Goal: Answer question/provide support: Share knowledge or assist other users

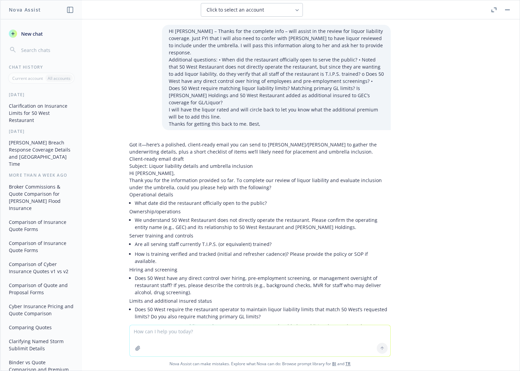
scroll to position [939, 0]
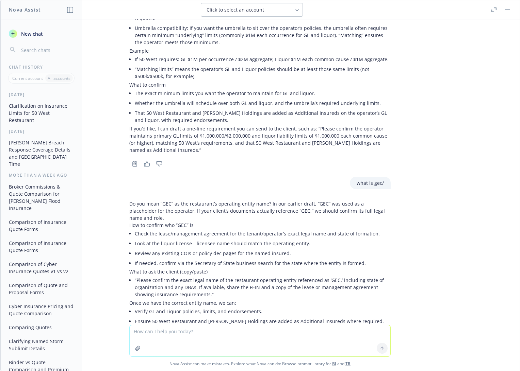
click at [492, 11] on icon "button" at bounding box center [493, 9] width 5 height 5
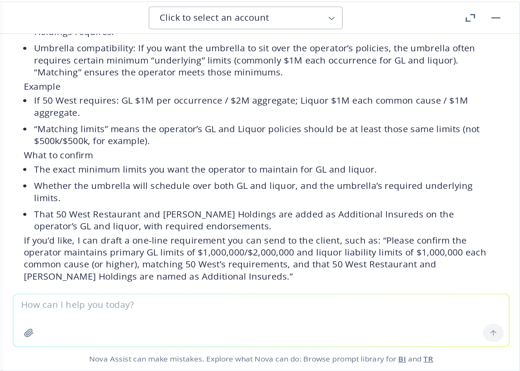
scroll to position [688, 0]
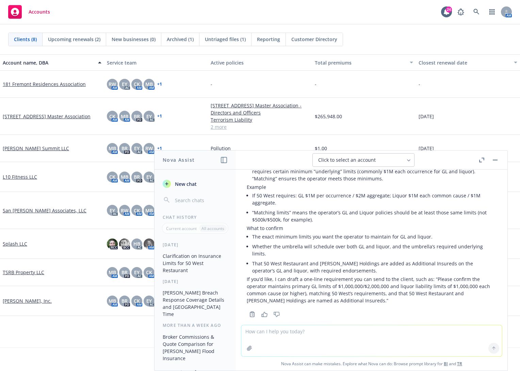
click at [24, 176] on link "L10 Fitness LLC" at bounding box center [20, 176] width 34 height 7
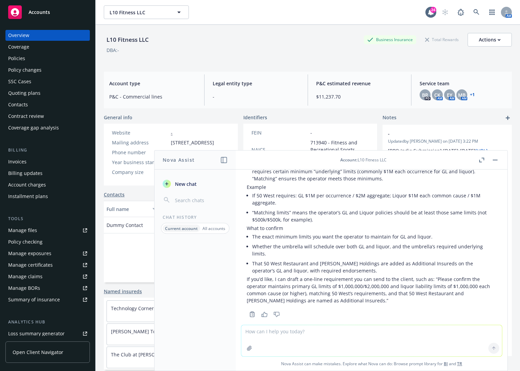
click at [479, 160] on icon "button" at bounding box center [480, 161] width 2 height 2
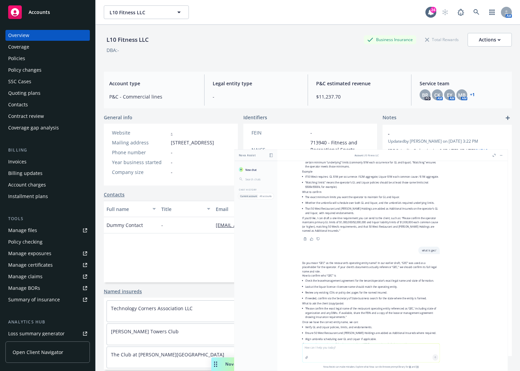
scroll to position [674, 0]
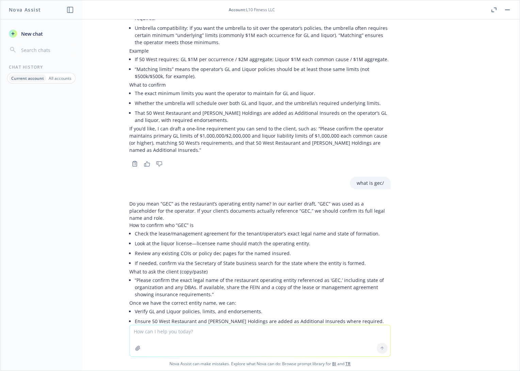
click at [510, 10] on button "button" at bounding box center [507, 10] width 8 height 8
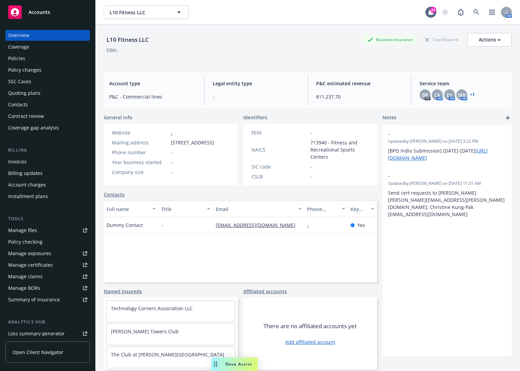
click at [37, 241] on div "Policy checking" at bounding box center [25, 242] width 34 height 11
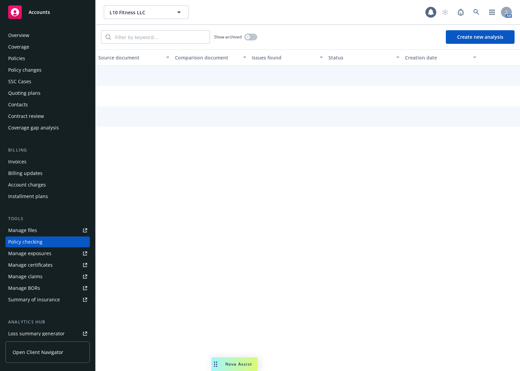
scroll to position [46, 0]
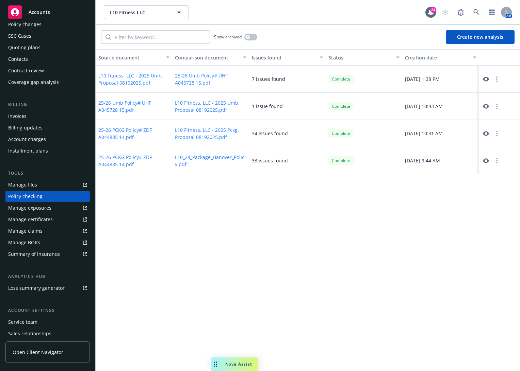
click at [485, 78] on icon at bounding box center [486, 79] width 6 height 6
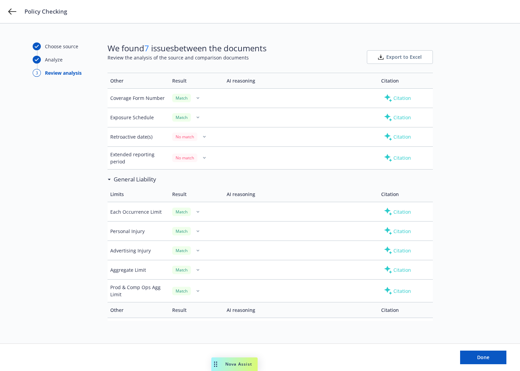
scroll to position [1493, 0]
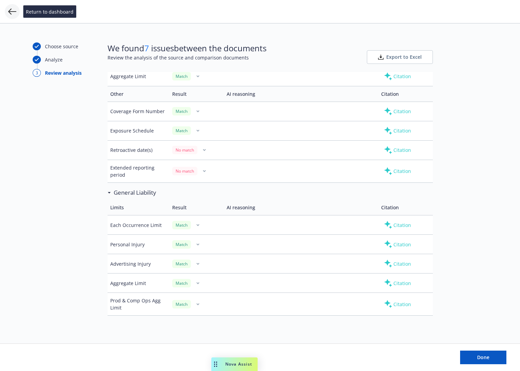
click at [11, 12] on icon at bounding box center [12, 11] width 8 height 8
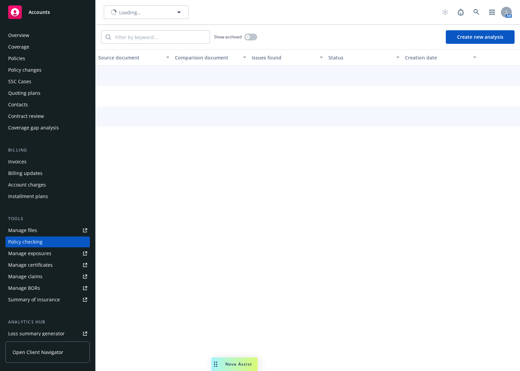
scroll to position [46, 0]
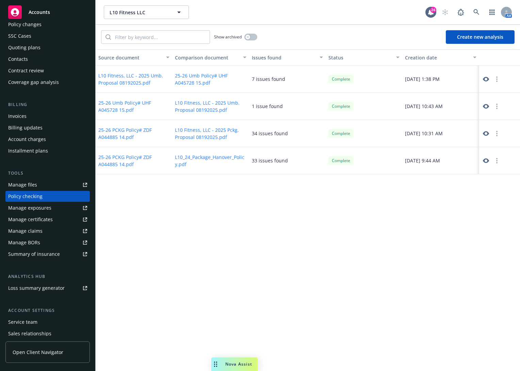
click at [482, 36] on button "Create new analysis" at bounding box center [480, 37] width 69 height 14
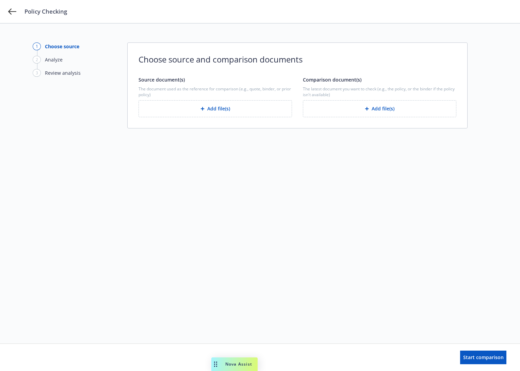
click at [236, 105] on button "Add file(s)" at bounding box center [214, 108] width 153 height 17
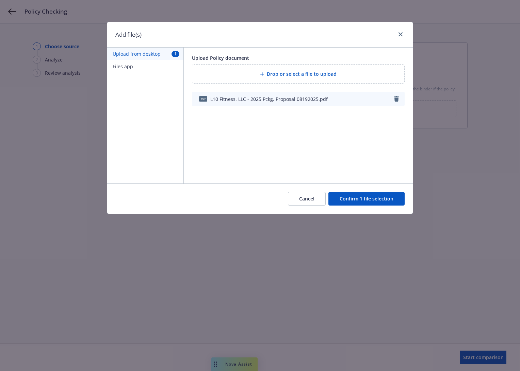
click at [367, 200] on button "Confirm 1 file selection" at bounding box center [366, 199] width 76 height 14
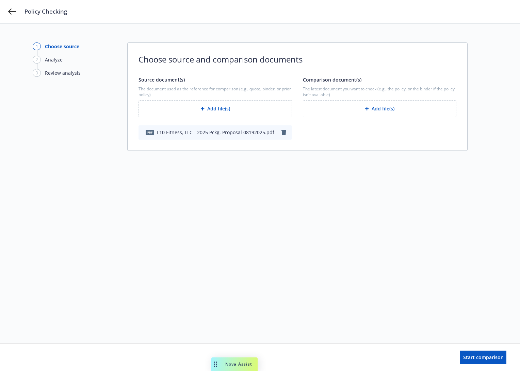
click at [376, 108] on button "Add file(s)" at bounding box center [379, 108] width 153 height 17
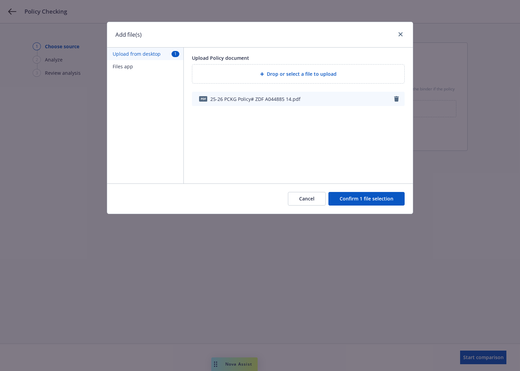
click at [368, 198] on button "Confirm 1 file selection" at bounding box center [366, 199] width 76 height 14
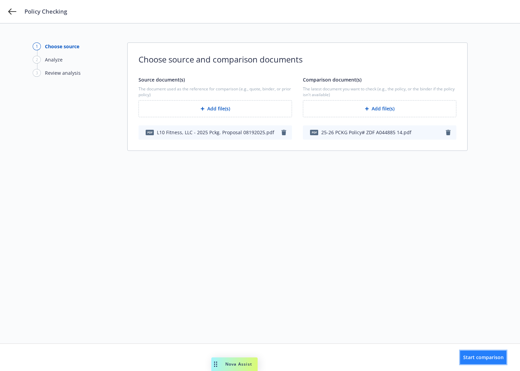
click at [470, 355] on span "Start comparison" at bounding box center [483, 357] width 40 height 6
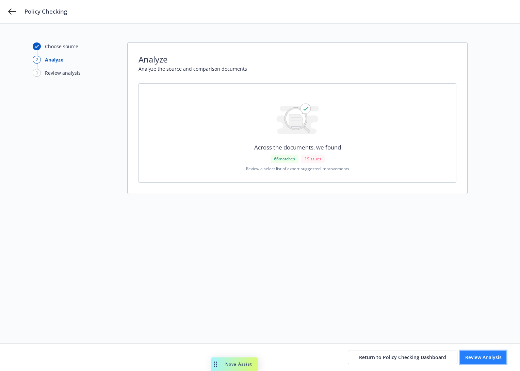
click at [481, 354] on span "Review Analysis" at bounding box center [483, 357] width 36 height 6
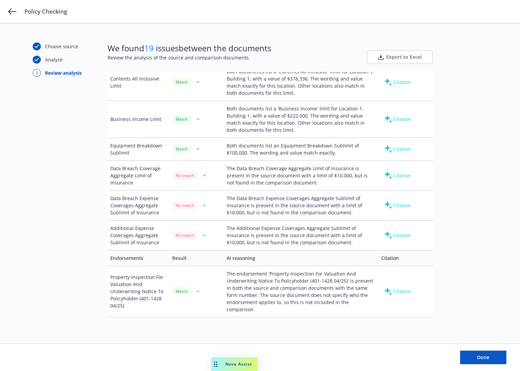
scroll to position [302, 0]
click at [389, 173] on div "Citation" at bounding box center [397, 175] width 33 height 11
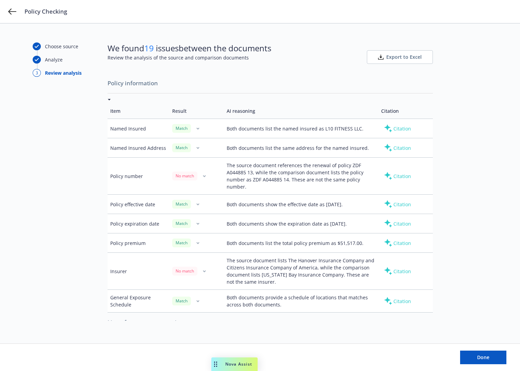
scroll to position [0, 0]
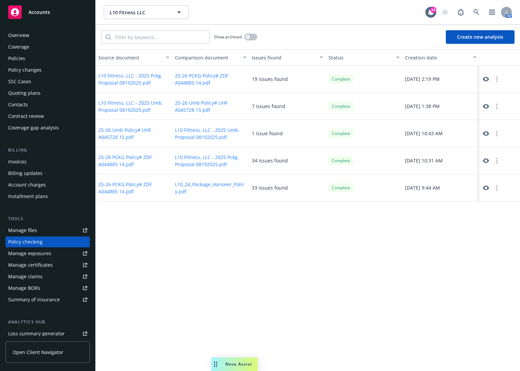
scroll to position [46, 0]
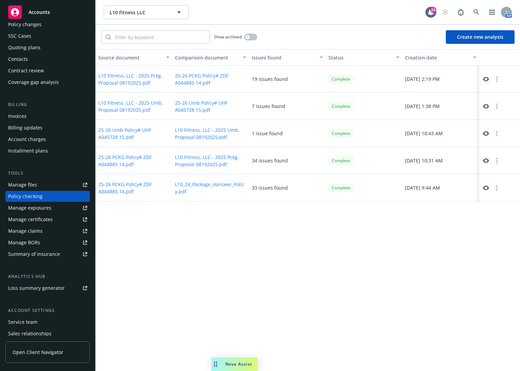
click at [247, 365] on span "Nova Assist" at bounding box center [238, 365] width 27 height 6
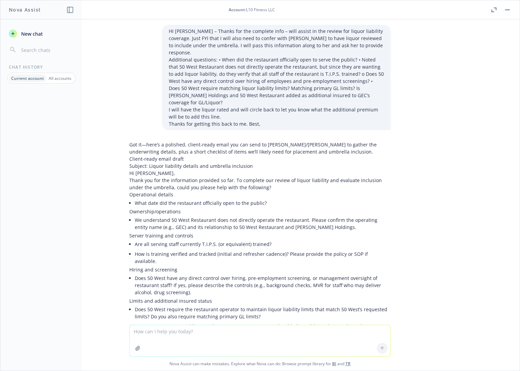
click at [238, 333] on textarea at bounding box center [260, 341] width 261 height 31
paste textarea "THIS ENDORSEMENT CHANGES THE POLICY. PLEASE READ IT CAREFULLY. EXCLUSION – ABUS…"
type textarea "THIS ENDORSEMENT CHANGES THE POLICY. PLEASE READ IT CAREFULLY. EXCLUSION – ABUS…"
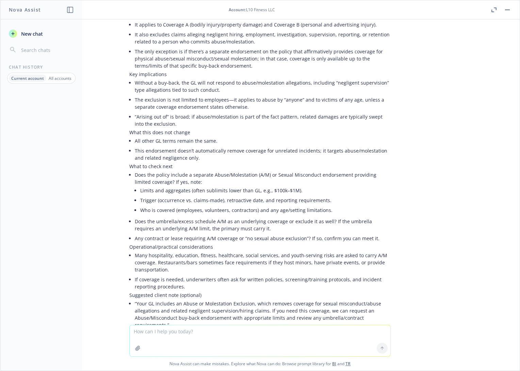
scroll to position [1434, 0]
click at [218, 336] on textarea at bounding box center [260, 341] width 261 height 31
type textarea "what if there is a sublimit for it on the policy?"
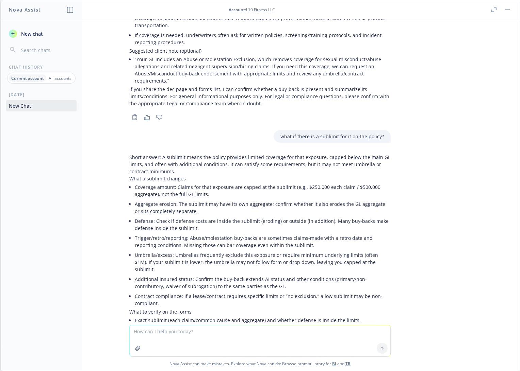
scroll to position [1752, 0]
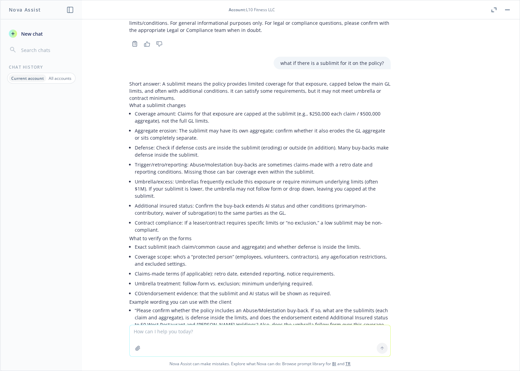
click at [227, 336] on textarea at bounding box center [260, 341] width 261 height 31
type textarea "will this exclusion apply?"
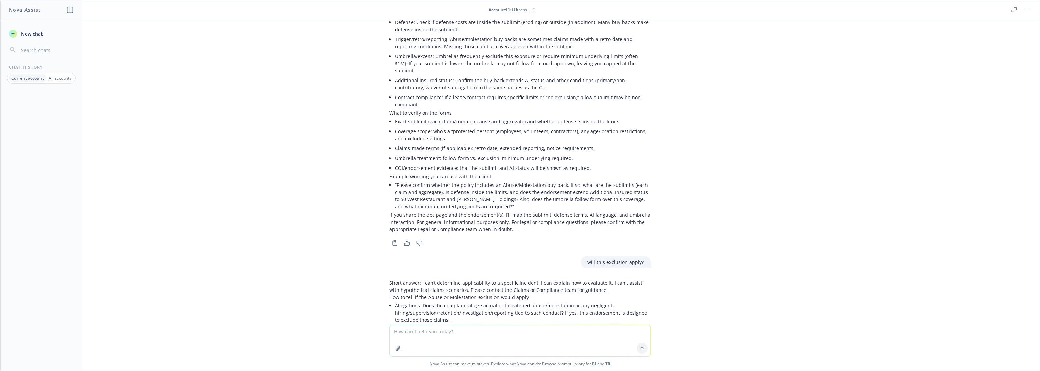
scroll to position [1867, 0]
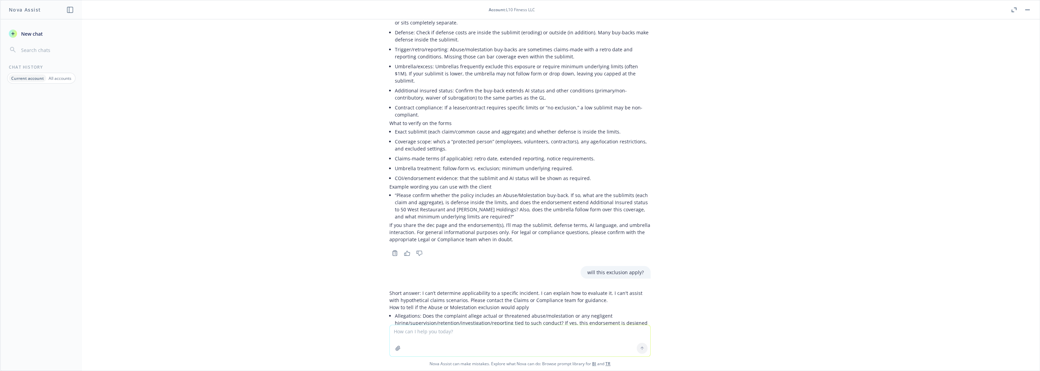
click at [519, 9] on icon "button" at bounding box center [1014, 9] width 5 height 5
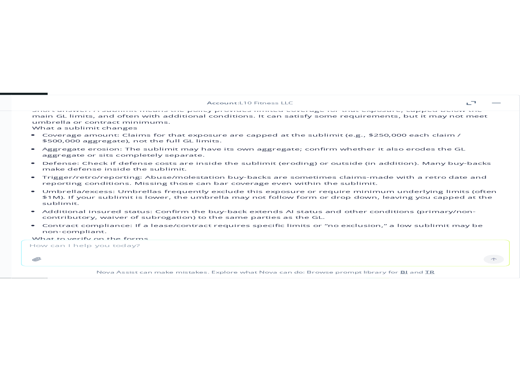
scroll to position [1953, 0]
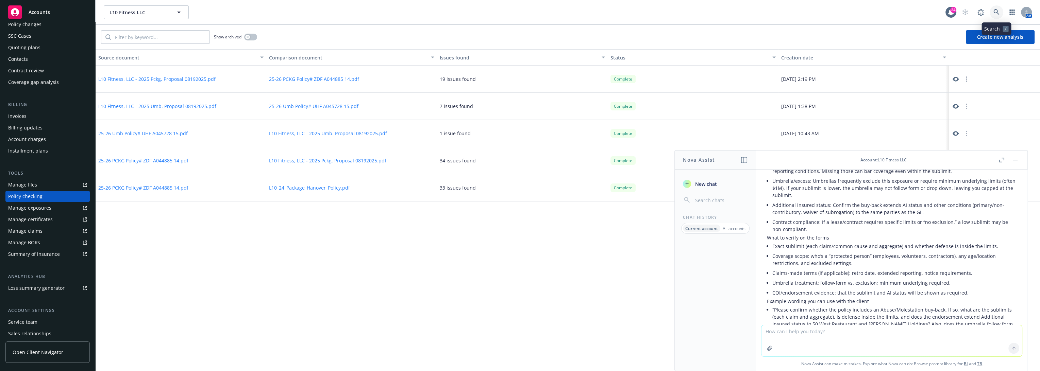
click at [519, 12] on icon at bounding box center [997, 12] width 6 height 6
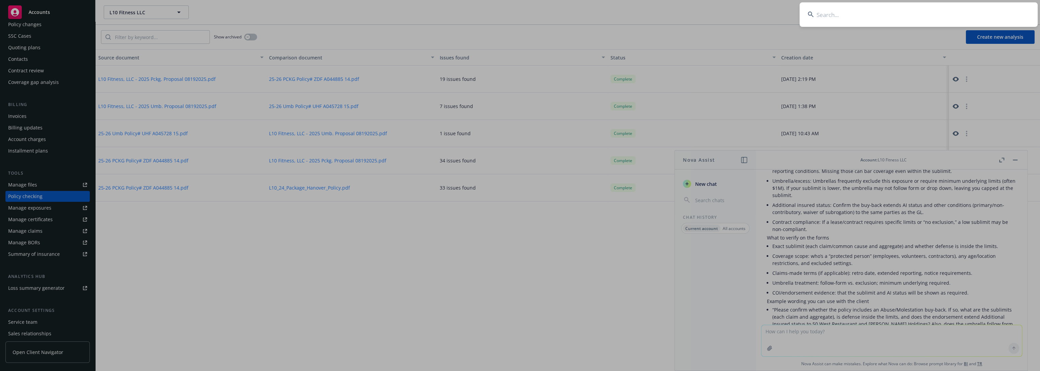
click at [519, 16] on input at bounding box center [919, 14] width 238 height 24
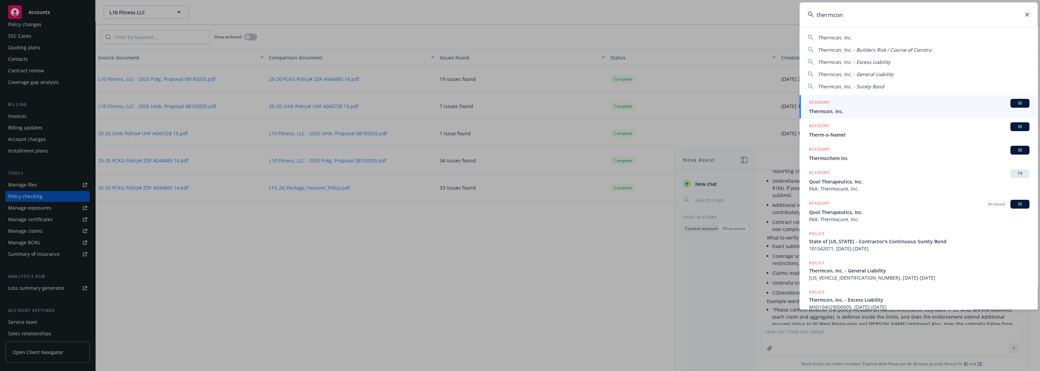
type input "thermcon"
click at [519, 109] on span "Thermcon, Inc." at bounding box center [919, 111] width 220 height 7
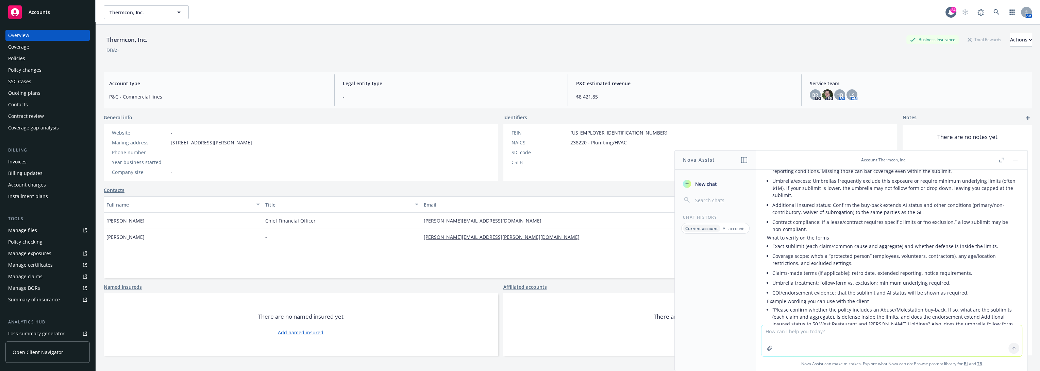
click at [519, 161] on button "button" at bounding box center [1015, 160] width 8 height 8
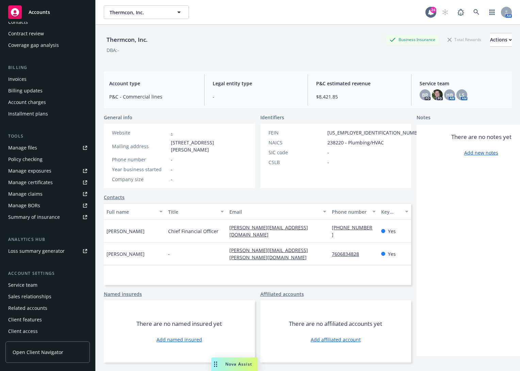
scroll to position [83, 0]
click at [21, 286] on div "Service team" at bounding box center [22, 285] width 29 height 11
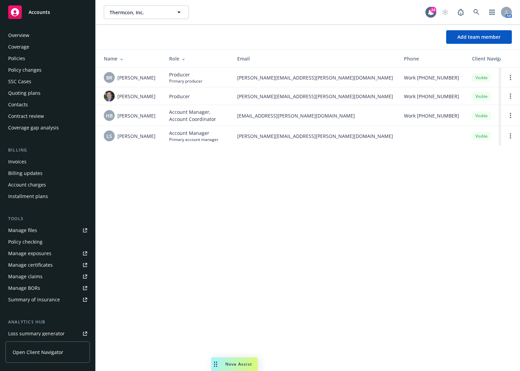
click at [20, 57] on div "Policies" at bounding box center [16, 58] width 17 height 11
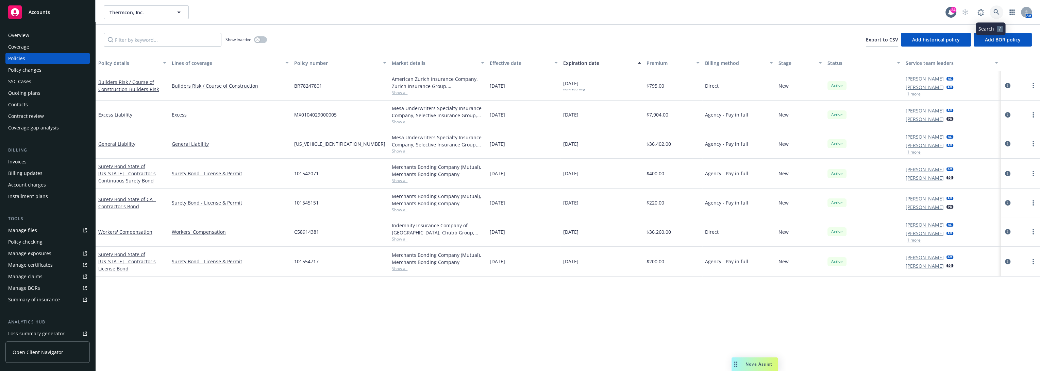
click at [519, 11] on icon at bounding box center [997, 12] width 6 height 6
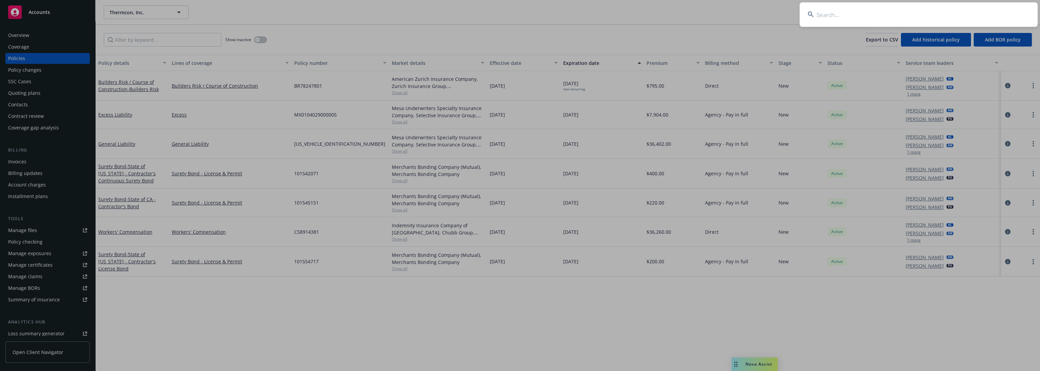
click at [519, 15] on input at bounding box center [919, 14] width 238 height 24
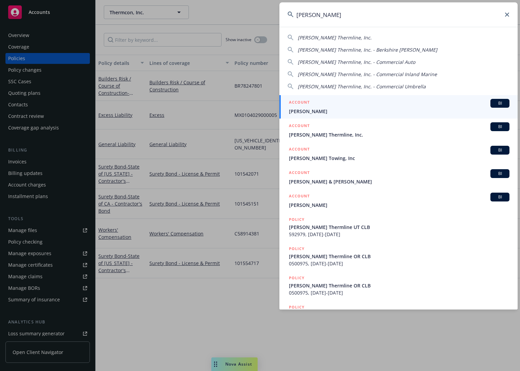
click at [330, 37] on span "Ricker Thermline, Inc." at bounding box center [335, 37] width 74 height 6
type input "Ricker Thermline, Inc."
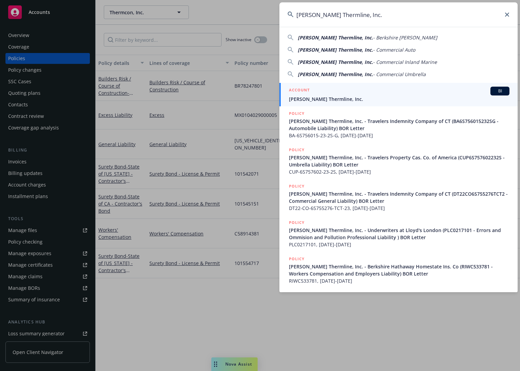
click at [322, 97] on span "Ricker Thermline, Inc." at bounding box center [399, 99] width 220 height 7
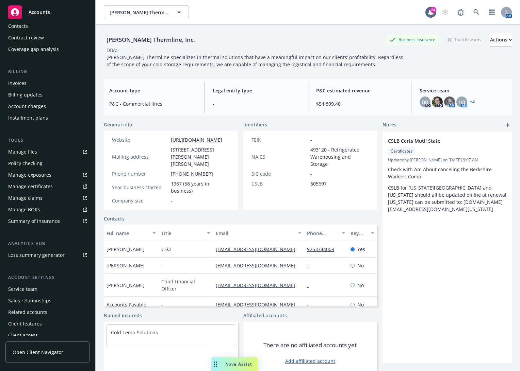
scroll to position [83, 0]
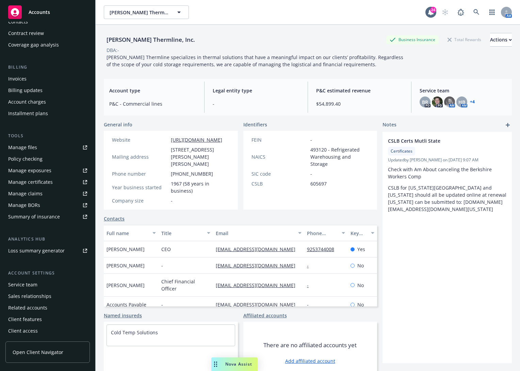
click at [25, 287] on div "Service team" at bounding box center [22, 285] width 29 height 11
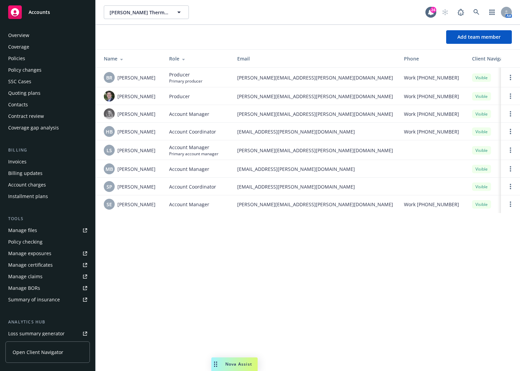
click at [22, 56] on div "Policies" at bounding box center [16, 58] width 17 height 11
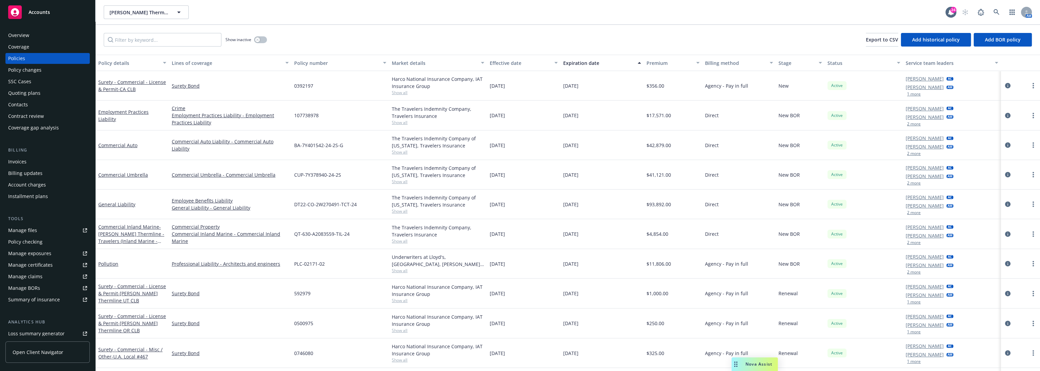
click at [507, 63] on div "Effective date" at bounding box center [520, 63] width 61 height 7
